Goal: Task Accomplishment & Management: Manage account settings

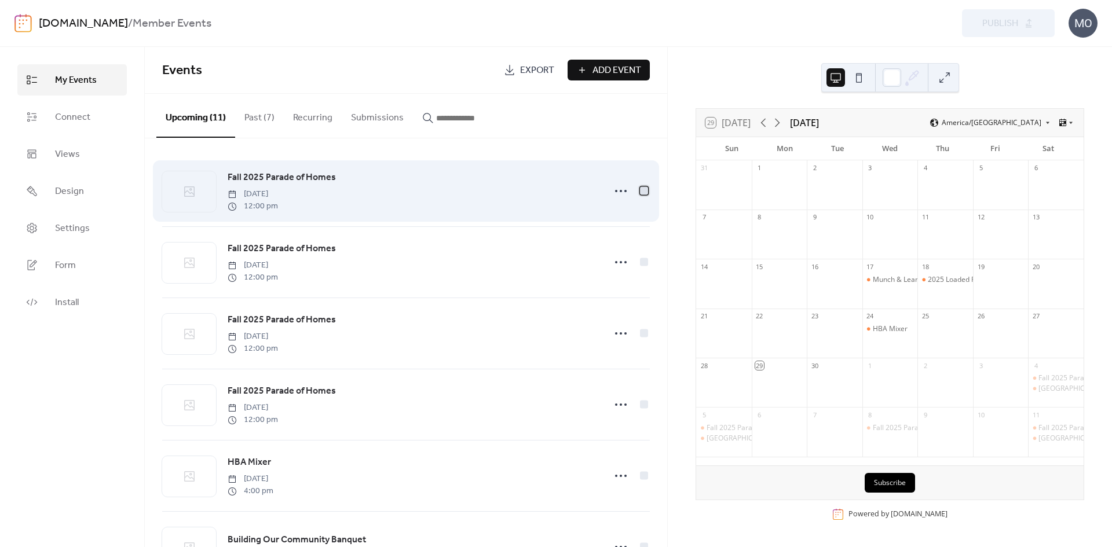
click at [640, 189] on div at bounding box center [644, 190] width 8 height 8
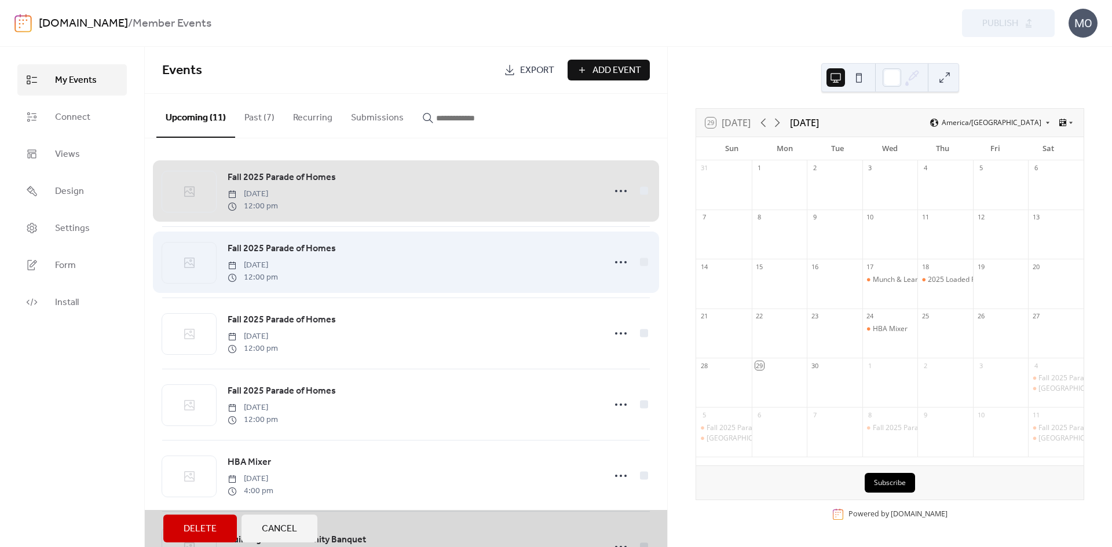
click at [639, 263] on div "Fall 2025 Parade of Homes [DATE] 12:00 pm" at bounding box center [406, 261] width 488 height 71
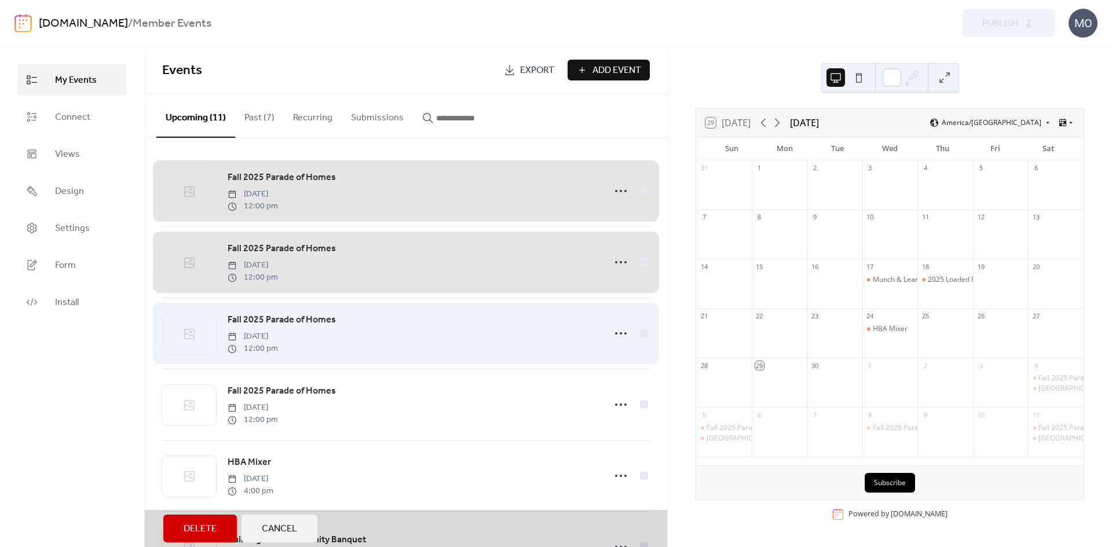
click at [641, 337] on div "Fall 2025 Parade of Homes [DATE] 12:00 pm" at bounding box center [406, 333] width 488 height 71
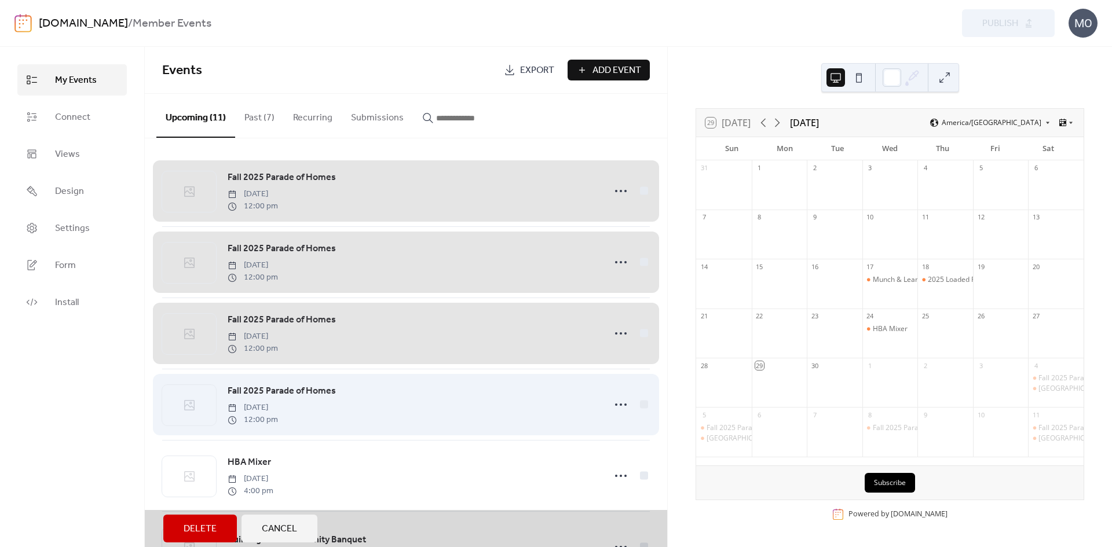
click at [638, 405] on div "Fall 2025 Parade of Homes [DATE] 12:00 pm" at bounding box center [406, 404] width 488 height 71
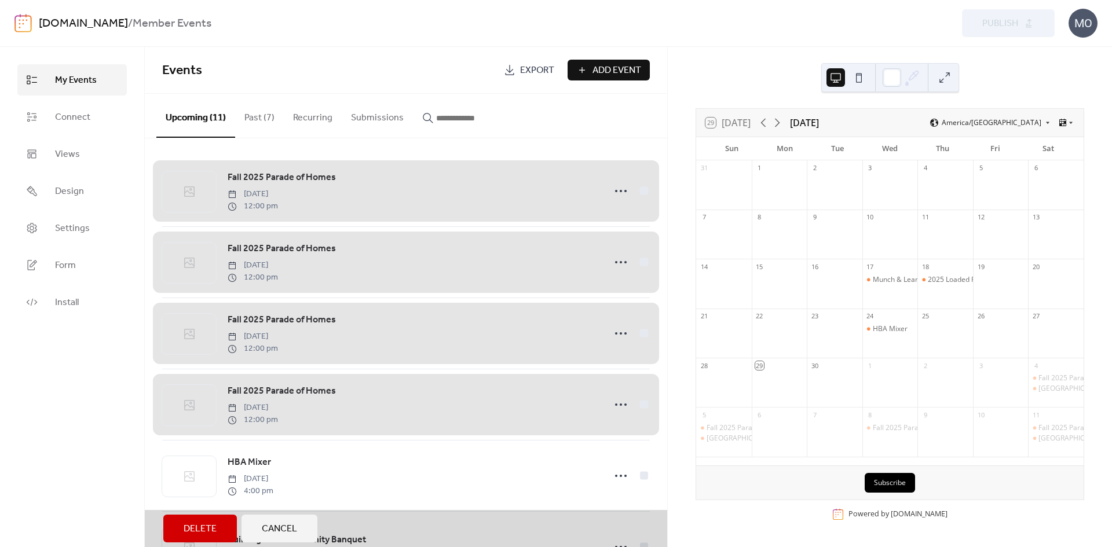
click at [194, 522] on span "Delete" at bounding box center [200, 529] width 33 height 14
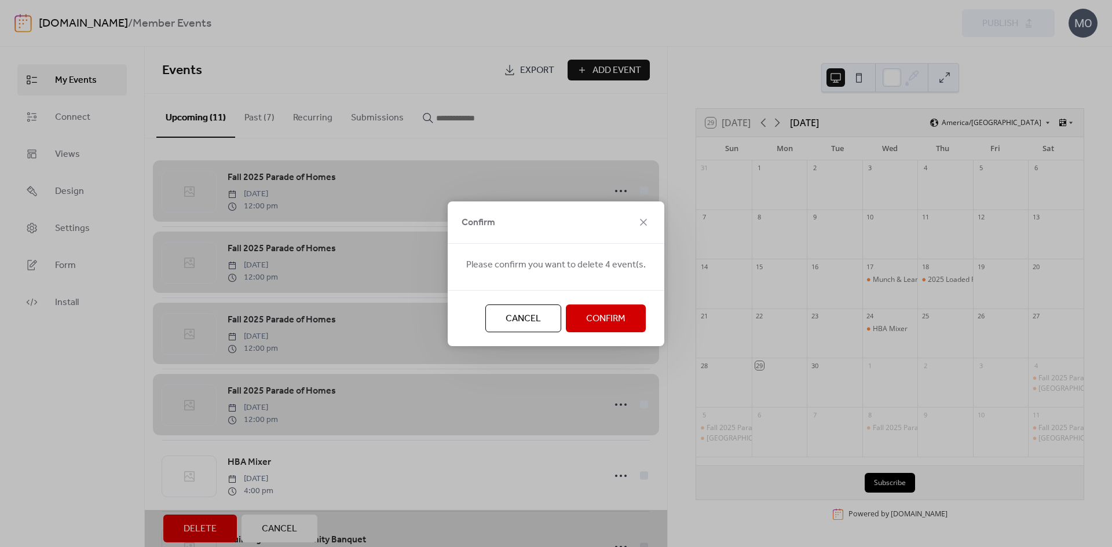
click at [597, 313] on span "Confirm" at bounding box center [605, 319] width 39 height 14
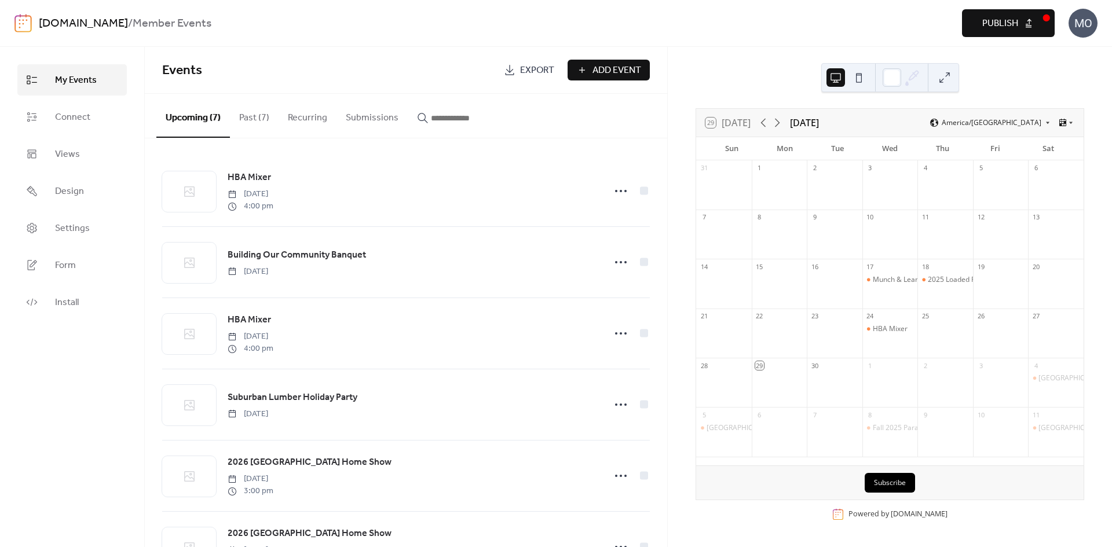
click at [1007, 25] on span "Publish" at bounding box center [1000, 24] width 36 height 14
